Goal: Transaction & Acquisition: Purchase product/service

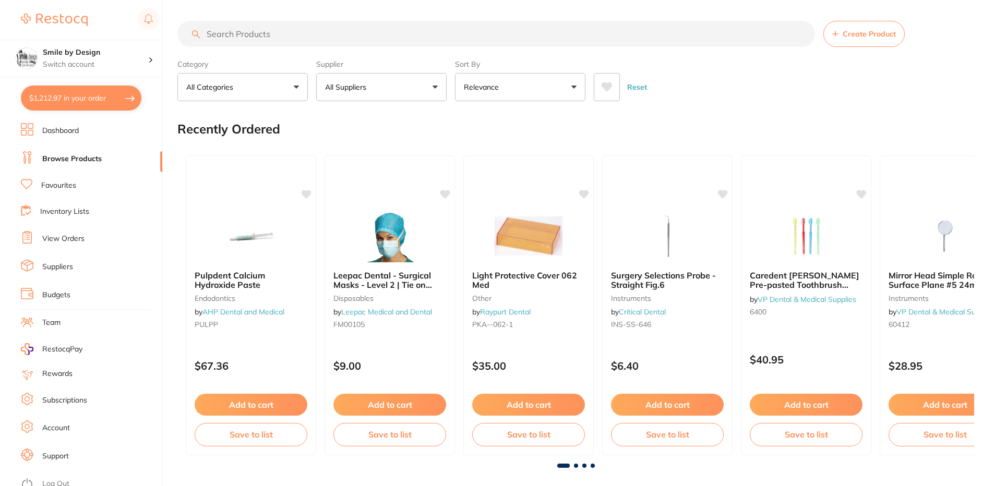
click at [532, 35] on input "search" at bounding box center [495, 34] width 637 height 26
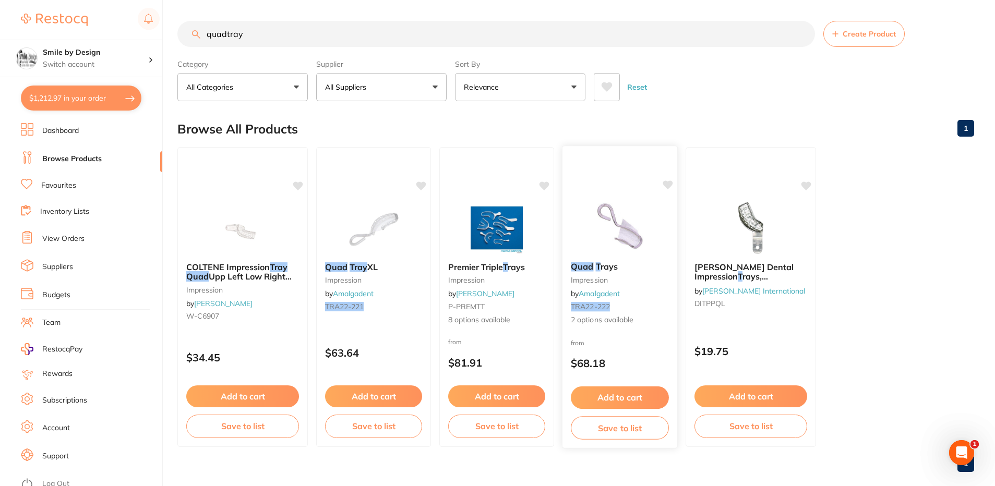
type input "quadtray"
click at [588, 268] on em "Quad" at bounding box center [582, 266] width 22 height 10
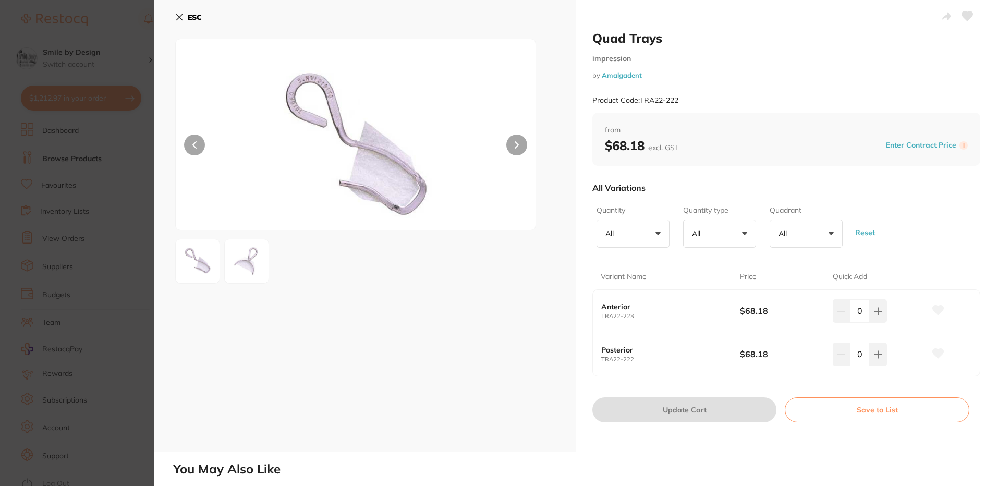
click at [238, 261] on img at bounding box center [247, 262] width 38 height 38
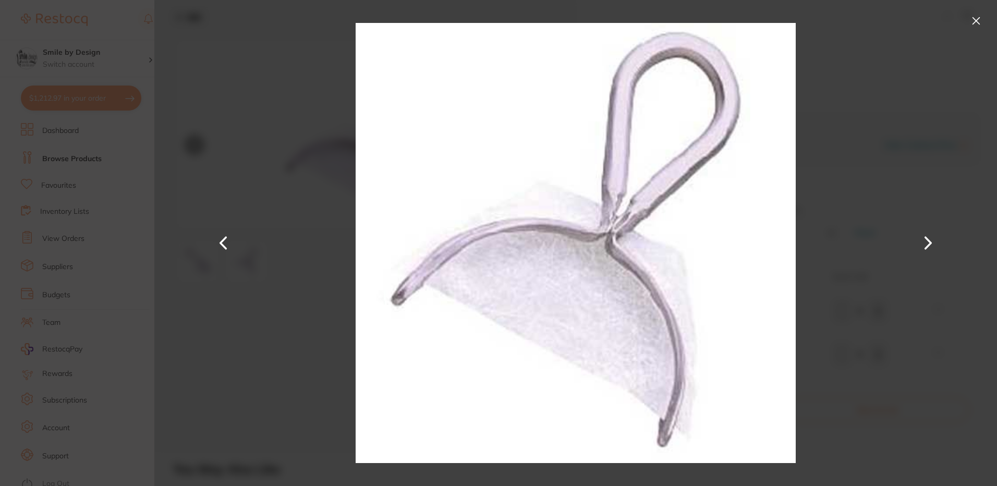
click at [201, 261] on div at bounding box center [575, 243] width 843 height 486
click at [980, 18] on button at bounding box center [976, 21] width 17 height 17
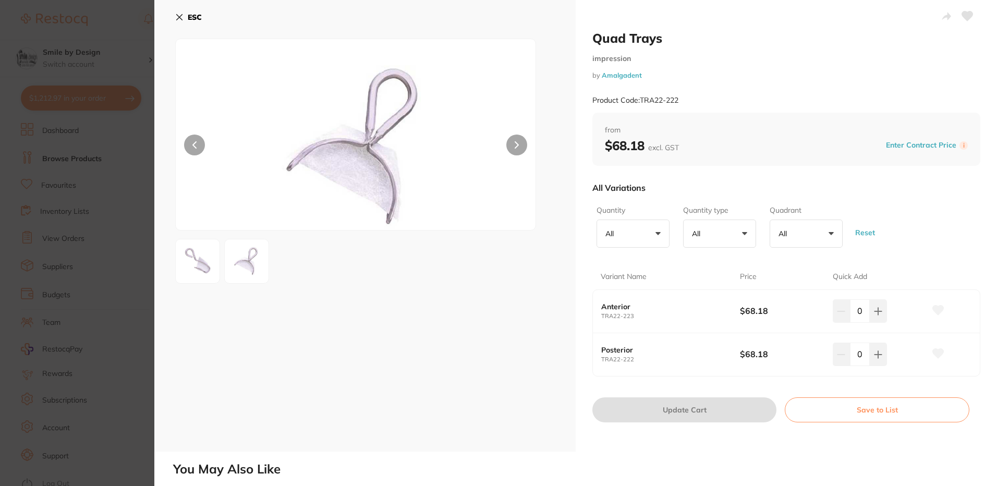
click at [218, 265] on button at bounding box center [197, 261] width 45 height 45
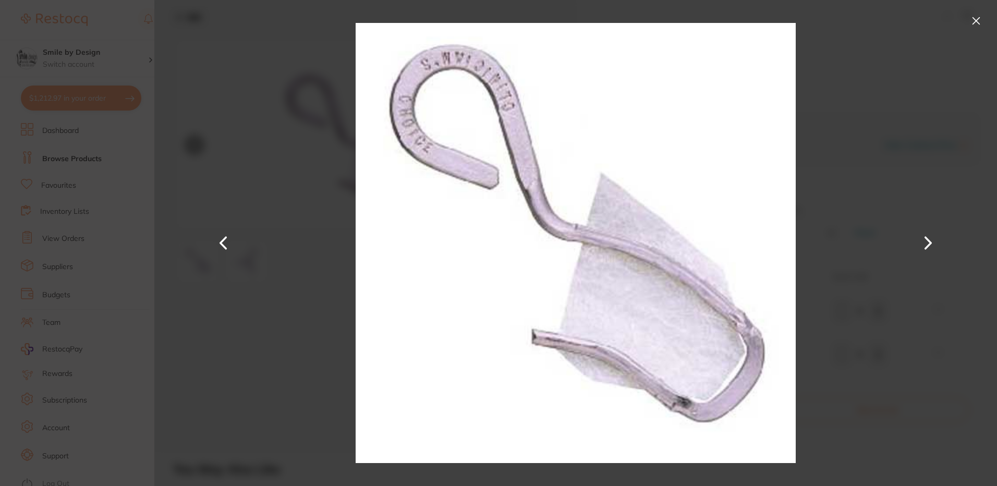
click at [979, 24] on button at bounding box center [976, 21] width 17 height 17
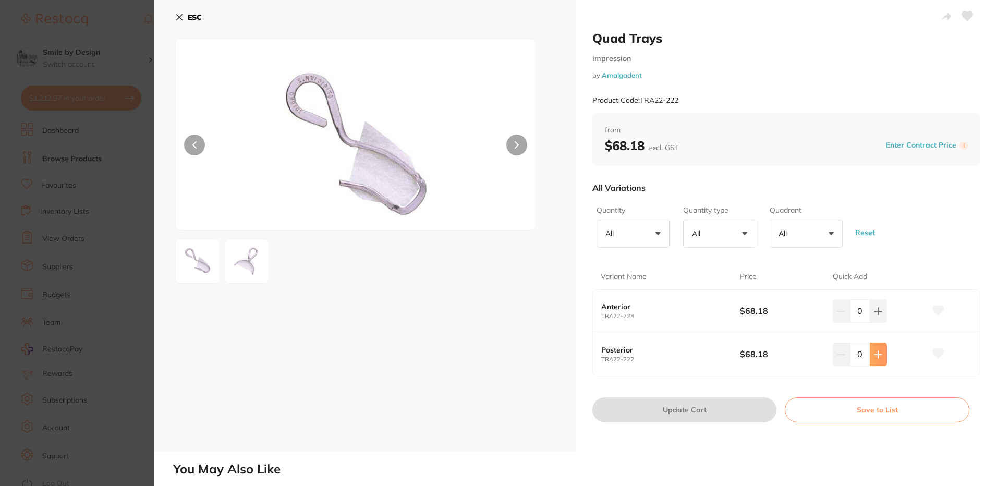
click at [874, 348] on button at bounding box center [878, 354] width 17 height 23
click at [875, 349] on button at bounding box center [878, 354] width 17 height 23
type input "2"
click at [935, 353] on icon at bounding box center [938, 353] width 11 height 9
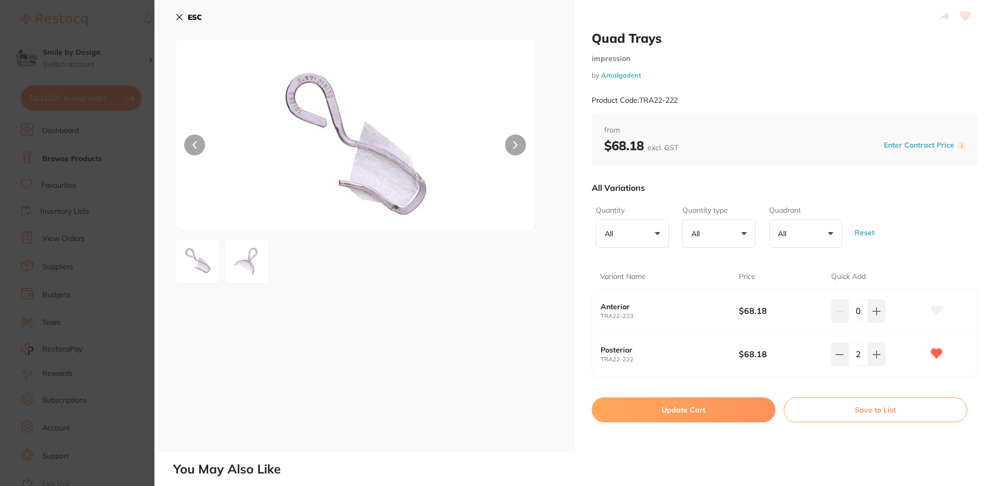
click at [740, 408] on button "Update Cart" at bounding box center [683, 409] width 184 height 25
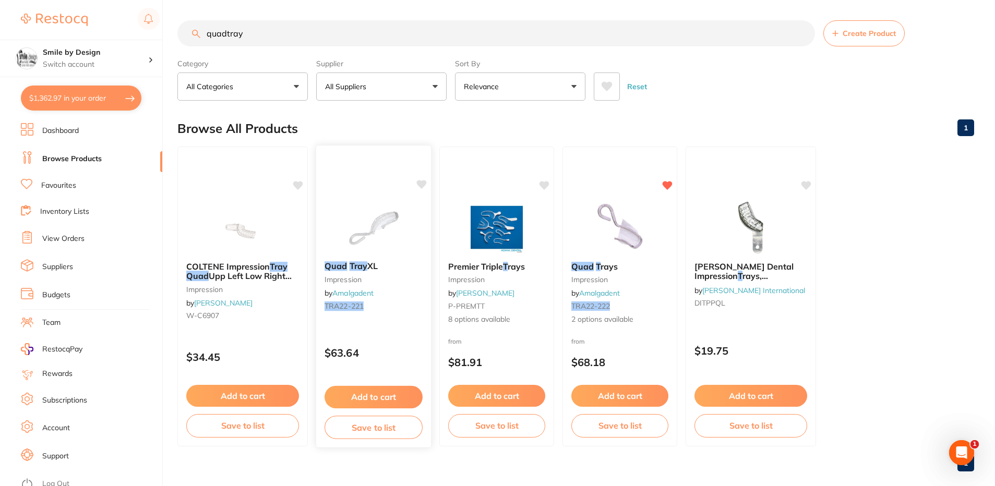
click at [358, 267] on em "Tray" at bounding box center [358, 266] width 18 height 10
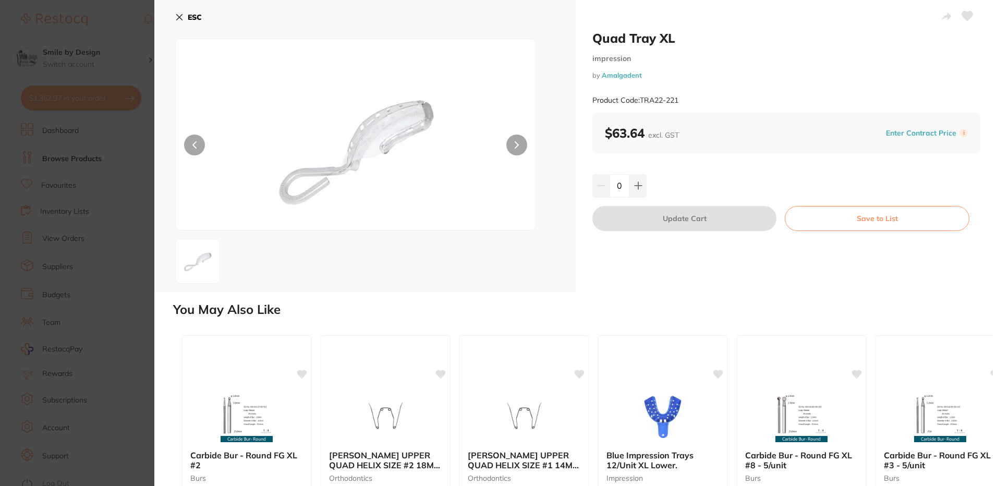
click at [191, 11] on button "ESC" at bounding box center [188, 17] width 27 height 18
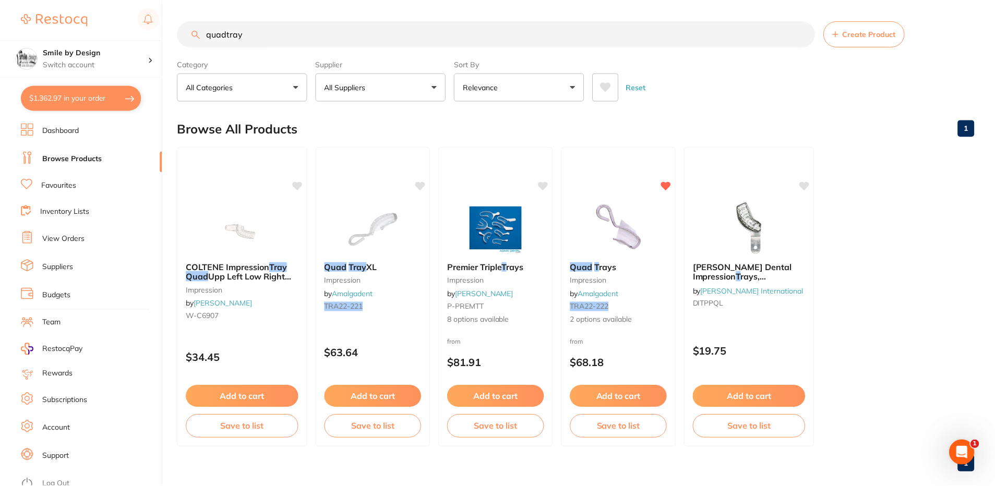
scroll to position [1, 0]
click at [107, 105] on button "$1,362.97 in your order" at bounding box center [81, 98] width 120 height 25
checkbox input "true"
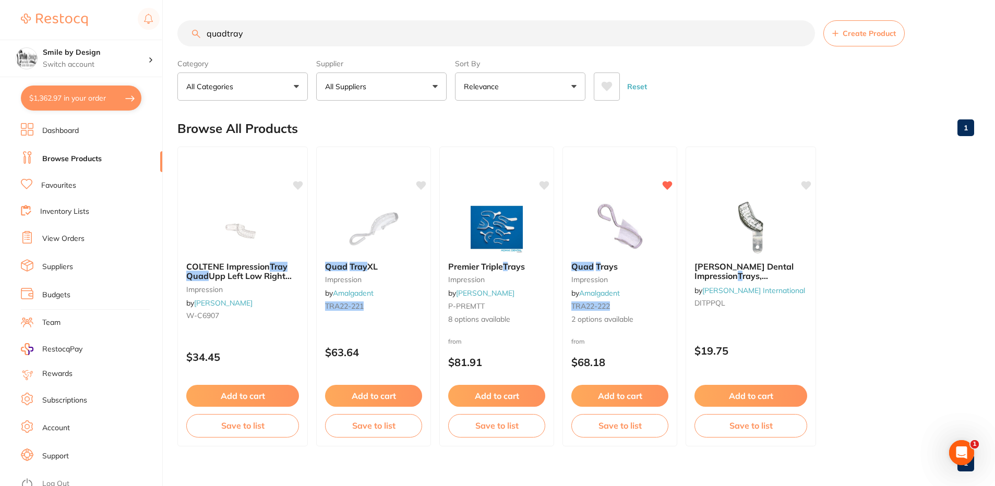
checkbox input "true"
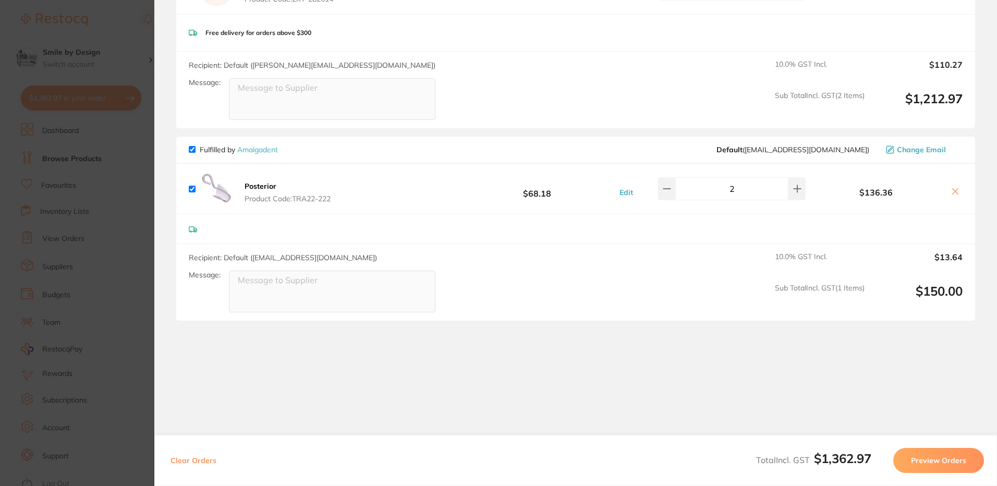
scroll to position [217, 0]
